Goal: Navigation & Orientation: Find specific page/section

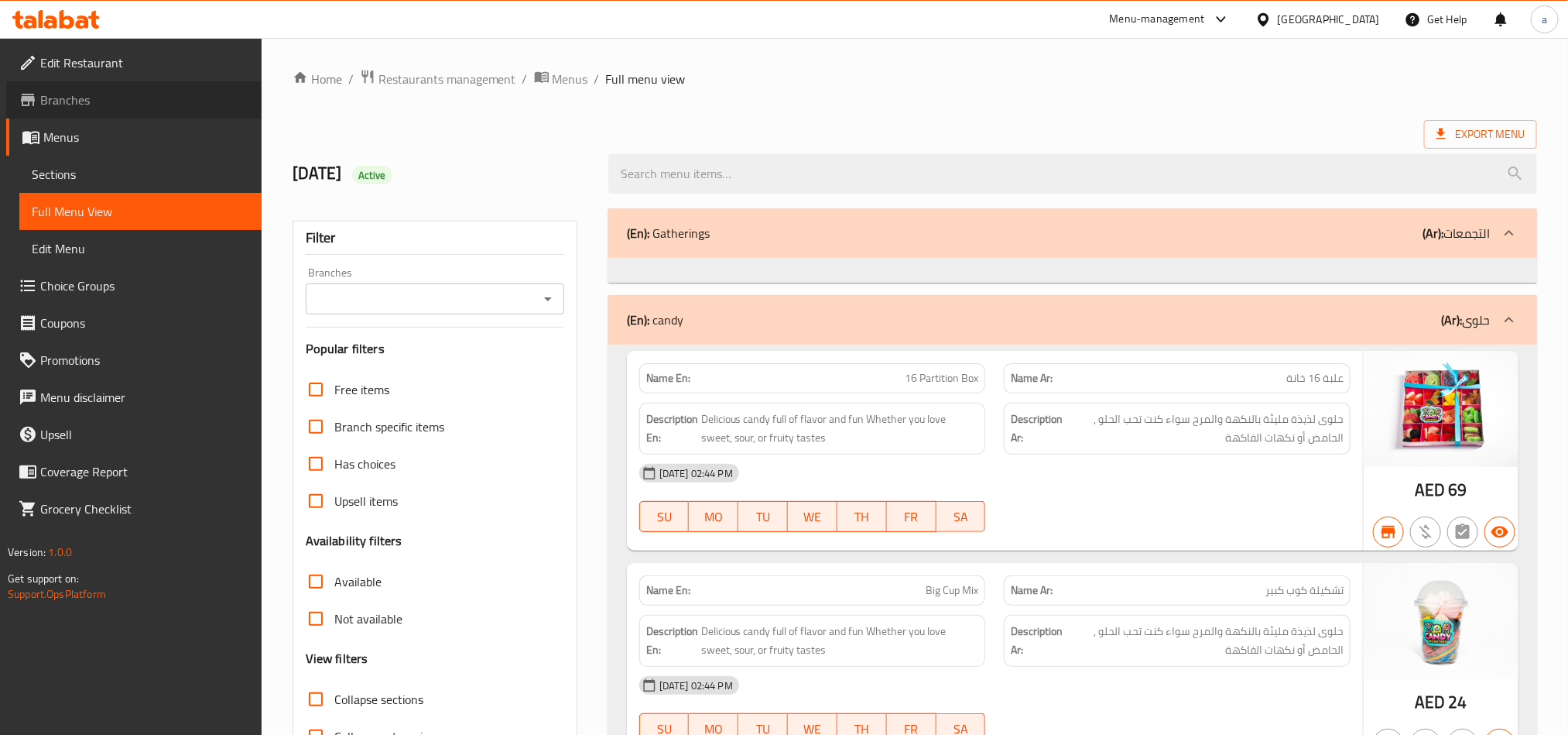
click at [76, 103] on span "Branches" at bounding box center [144, 100] width 209 height 18
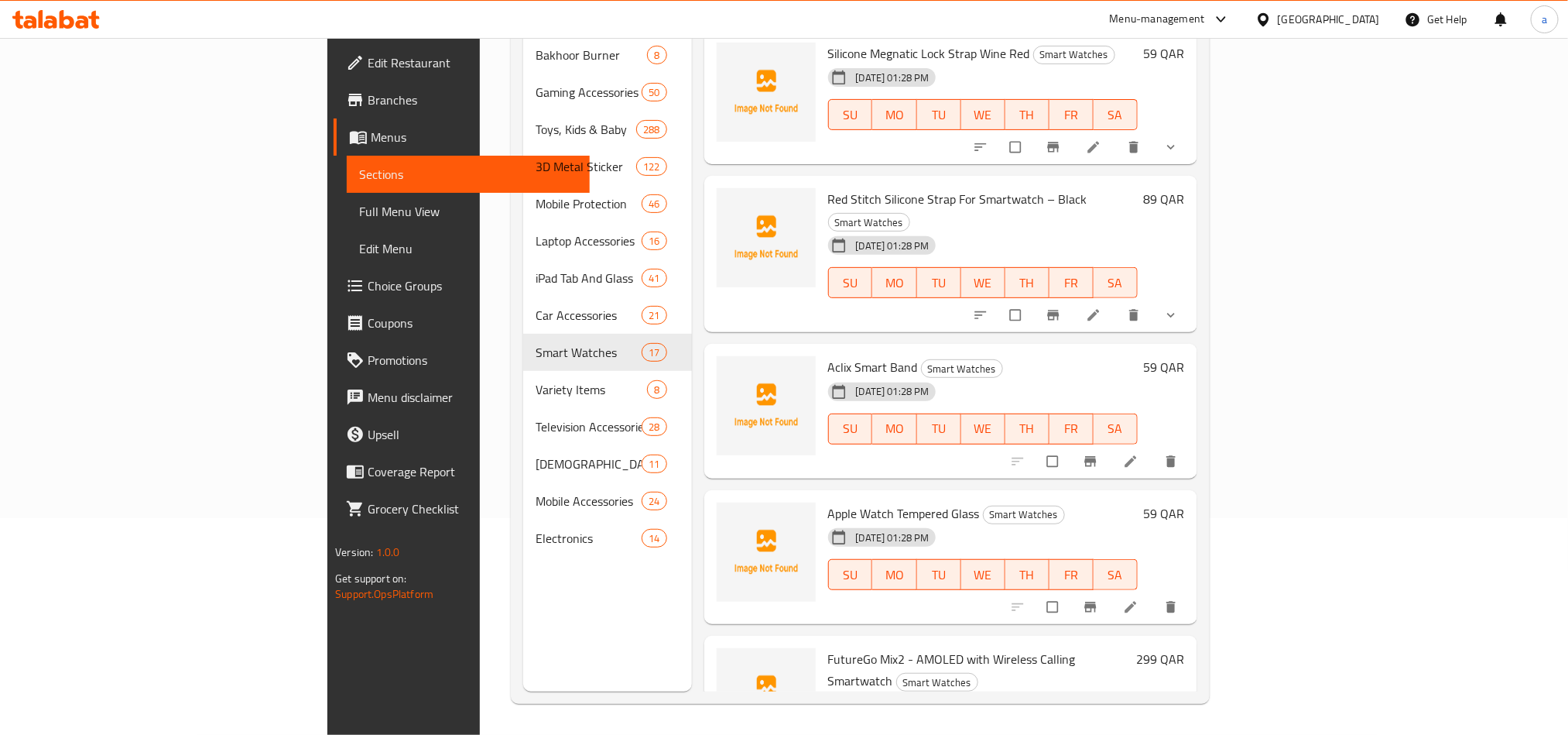
scroll to position [1785, 0]
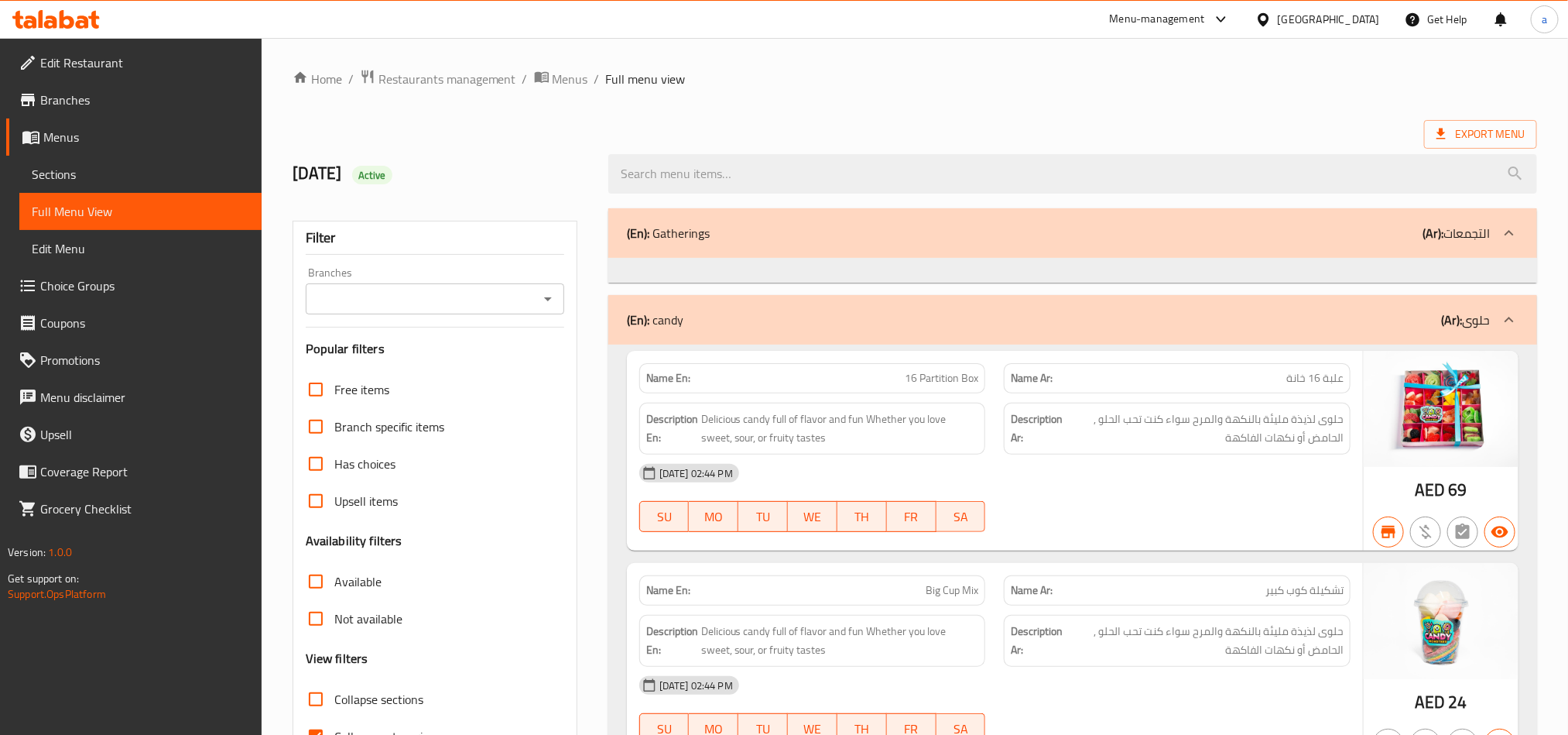
click at [61, 107] on span "Branches" at bounding box center [144, 100] width 209 height 18
